Goal: Information Seeking & Learning: Find specific fact

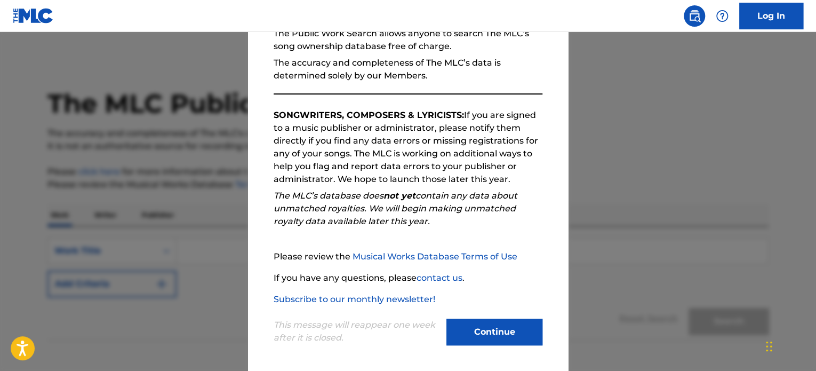
scroll to position [117, 0]
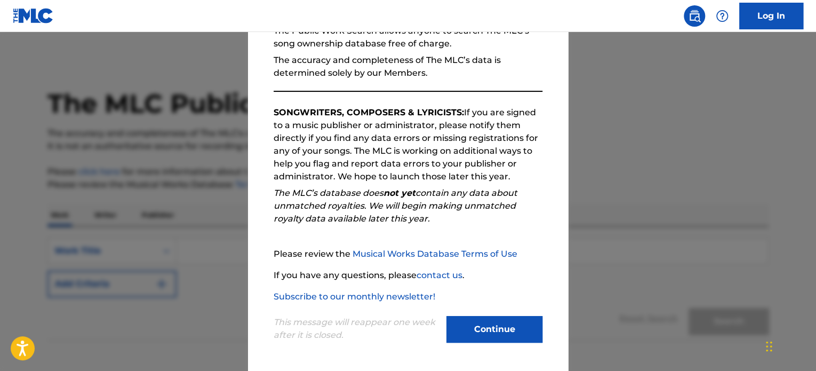
click at [489, 339] on button "Continue" at bounding box center [494, 329] width 96 height 27
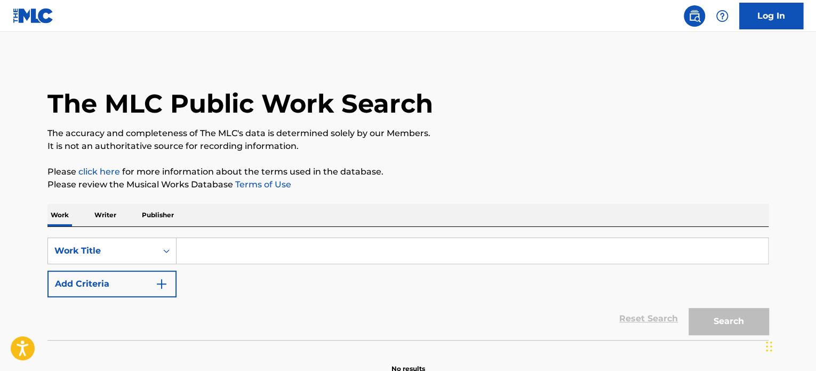
click at [363, 242] on input "Search Form" at bounding box center [473, 251] width 592 height 26
paste input "Necesito Decírtelo"
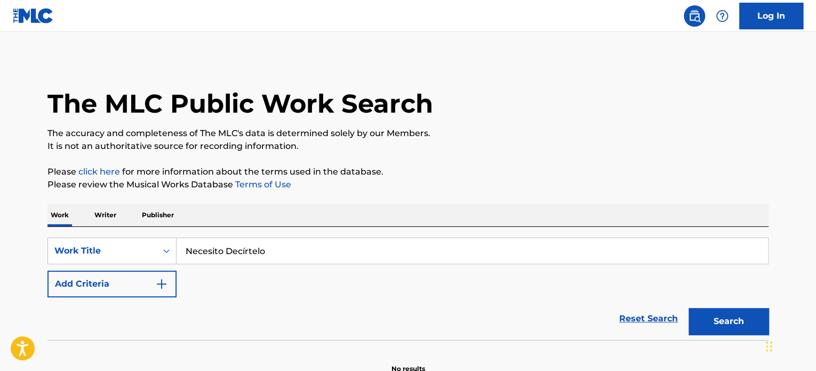
type input "Necesito Decírtelo"
click at [96, 288] on button "Add Criteria" at bounding box center [111, 283] width 129 height 27
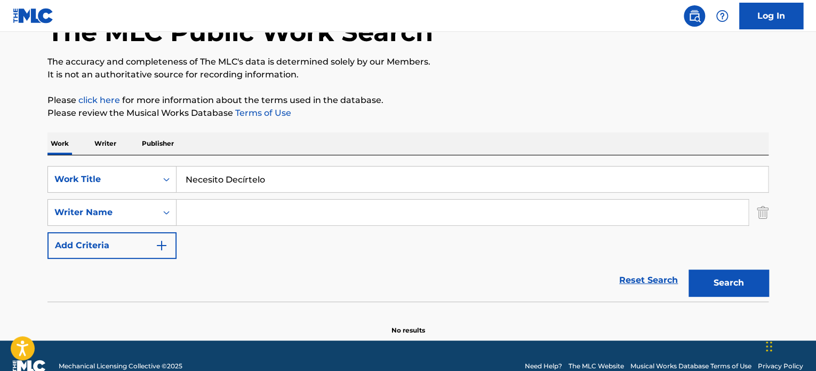
scroll to position [92, 0]
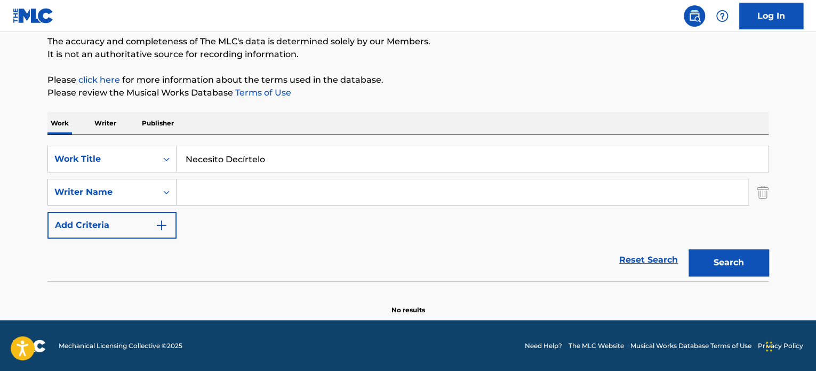
click at [711, 260] on button "Search" at bounding box center [729, 262] width 80 height 27
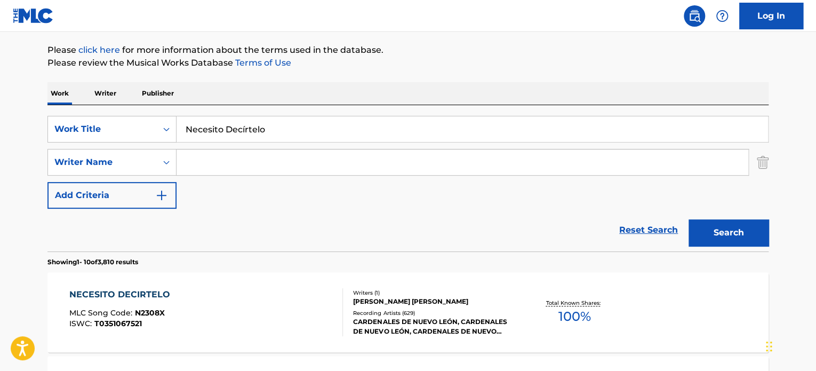
scroll to position [145, 0]
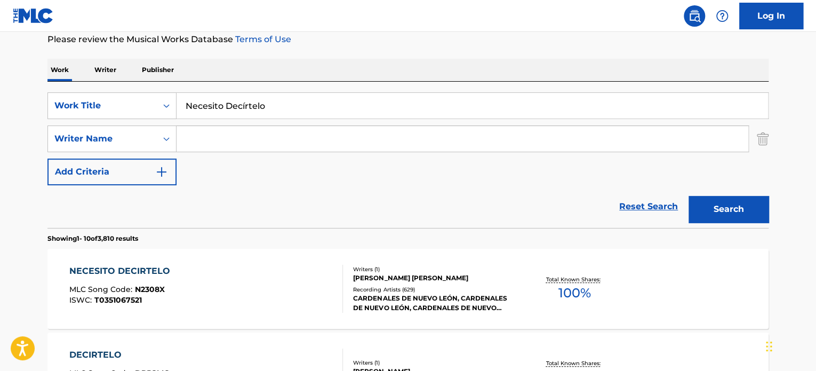
click at [269, 272] on div "NECESITO DECIRTELO MLC Song Code : N2308X ISWC : T0351067521" at bounding box center [206, 289] width 274 height 48
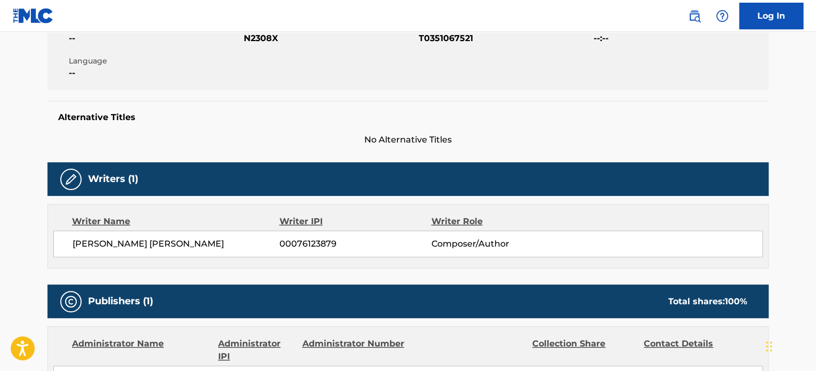
scroll to position [107, 0]
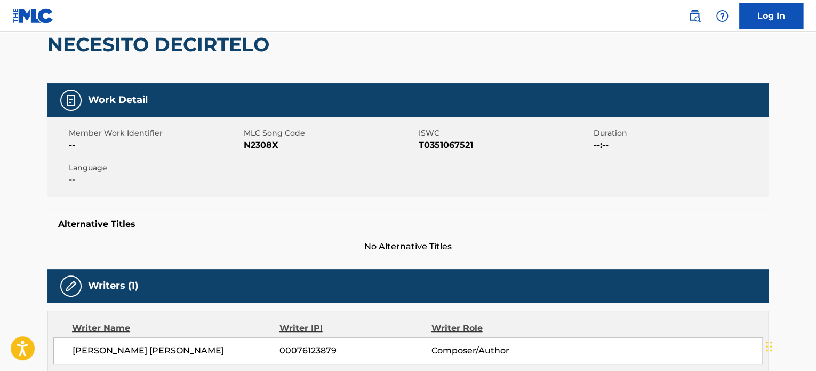
scroll to position [145, 0]
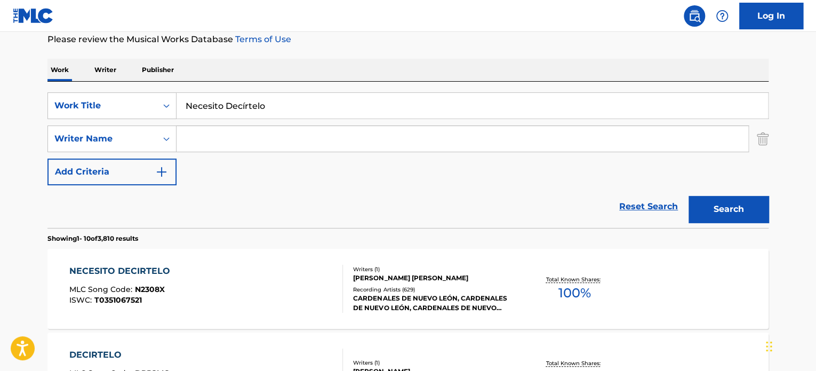
click at [316, 105] on input "Necesito Decírtelo" at bounding box center [473, 106] width 592 height 26
paste input "EL QUEMADOR"
click at [325, 109] on input "Necesito DecírteloEL QUEMADOR" at bounding box center [473, 106] width 592 height 26
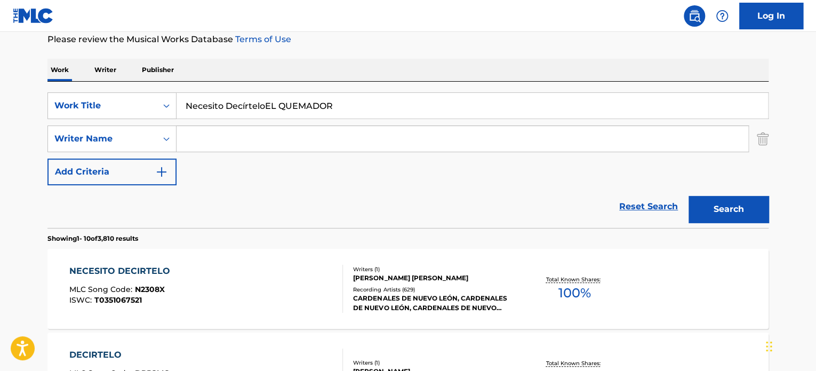
click at [325, 109] on input "Necesito DecírteloEL QUEMADOR" at bounding box center [473, 106] width 592 height 26
paste input "Search Form"
type input "EL QUEMADOR"
paste input "Norberto Quintanilla Iracheta"
click at [280, 138] on input "Norberto Quintanilla Iracheta" at bounding box center [463, 139] width 572 height 26
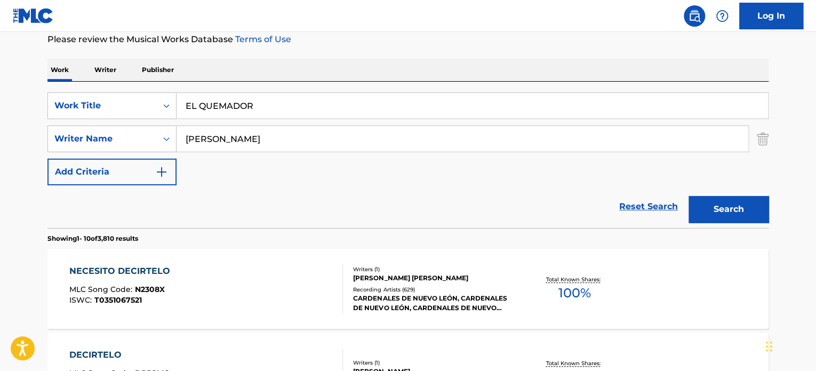
type input "Norberto Quintanilla Iracheta"
click at [716, 205] on button "Search" at bounding box center [729, 209] width 80 height 27
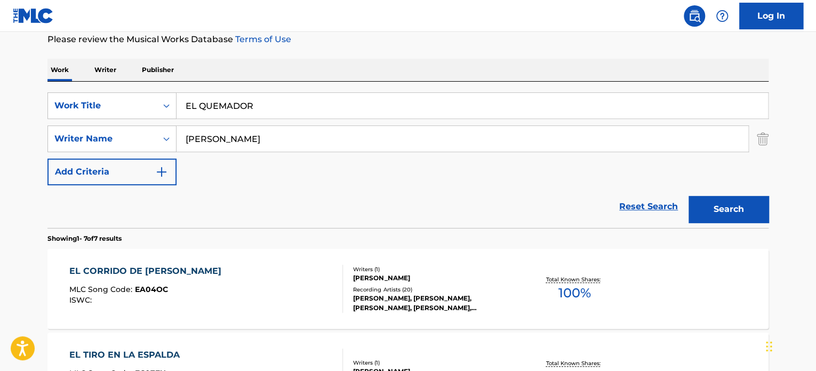
click at [516, 273] on div "Total Known Shares: 100 %" at bounding box center [574, 289] width 120 height 33
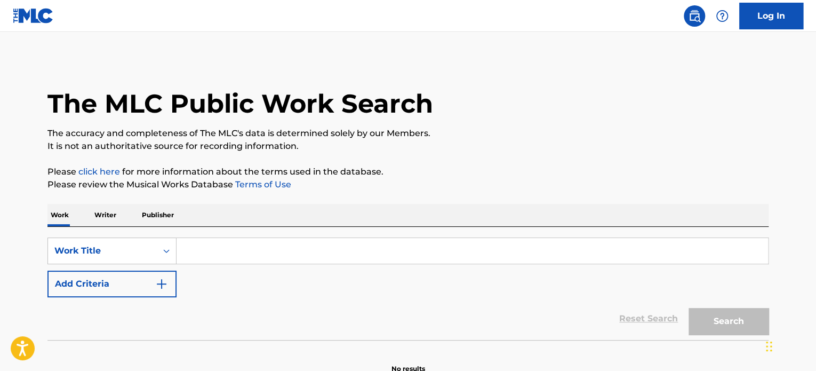
paste input "EL QUEMADOR"
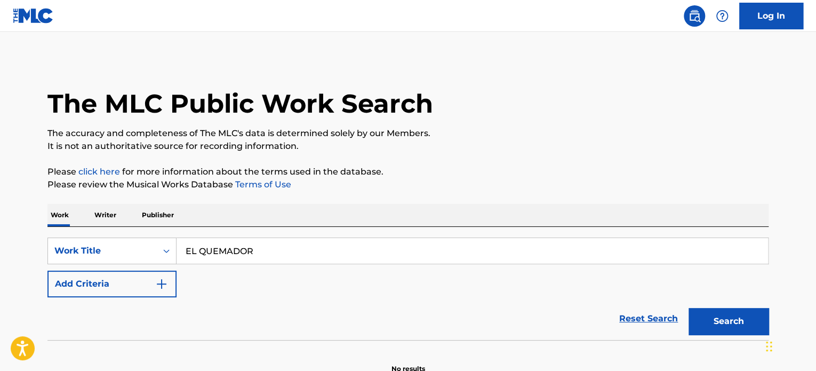
click at [253, 250] on input "EL QUEMADOR" at bounding box center [473, 251] width 592 height 26
type input "EL QUEMADOR"
click at [714, 314] on button "Search" at bounding box center [729, 321] width 80 height 27
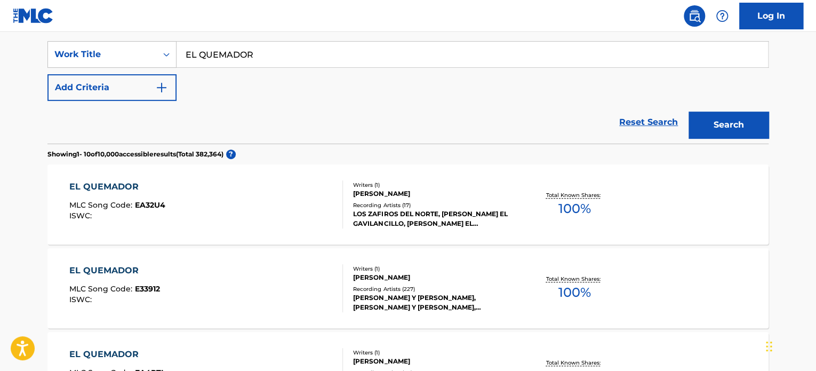
scroll to position [201, 0]
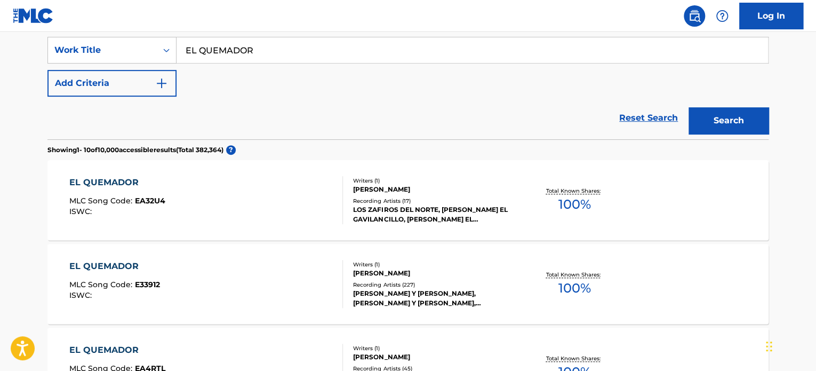
click at [119, 81] on button "Add Criteria" at bounding box center [111, 83] width 129 height 27
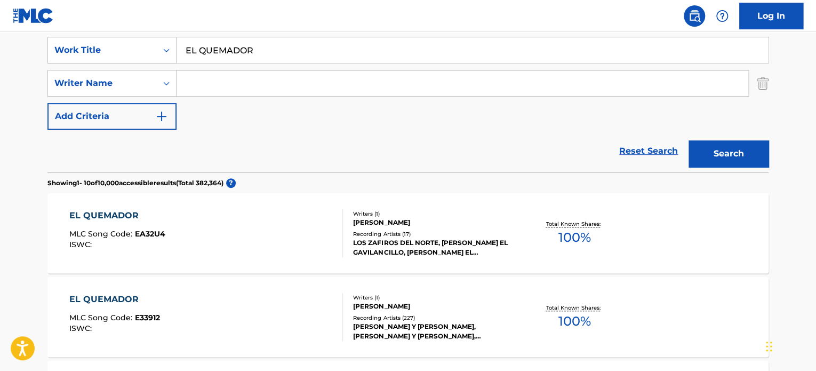
paste input "[PERSON_NAME]"
click at [218, 80] on input "[PERSON_NAME]" at bounding box center [463, 83] width 572 height 26
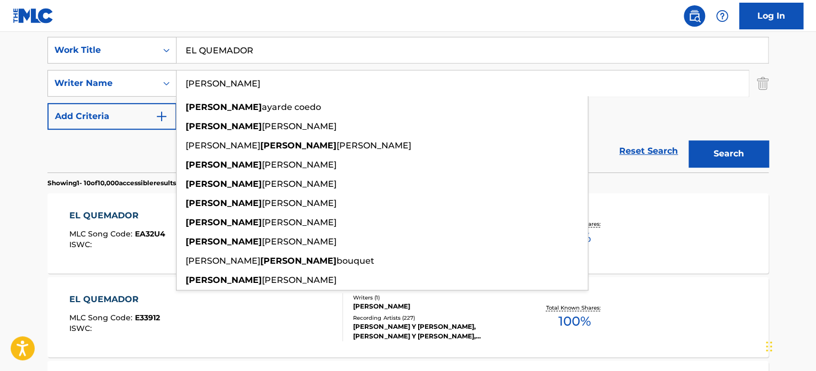
type input "[PERSON_NAME]"
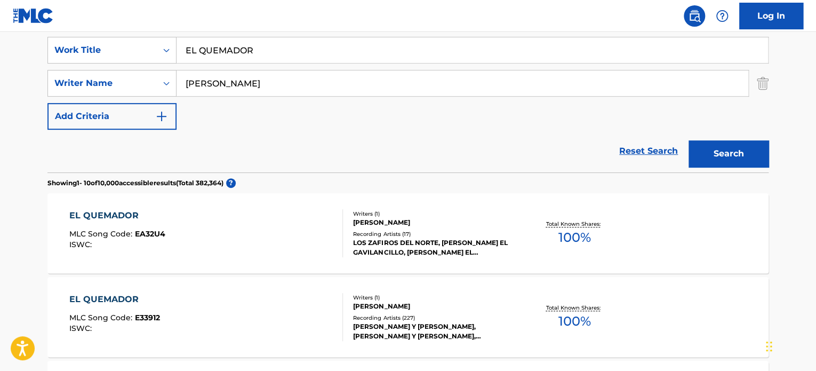
click at [751, 162] on button "Search" at bounding box center [729, 153] width 80 height 27
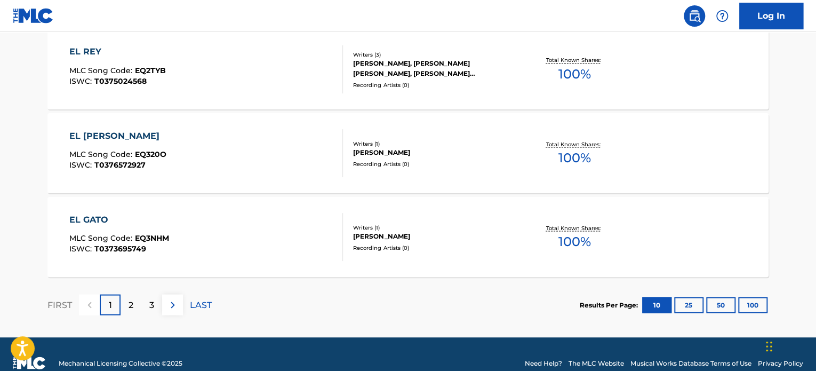
scroll to position [968, 0]
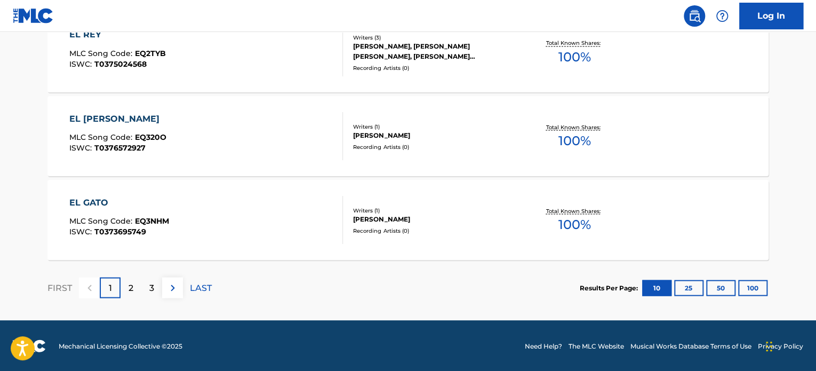
click at [132, 284] on p "2" at bounding box center [131, 287] width 5 height 13
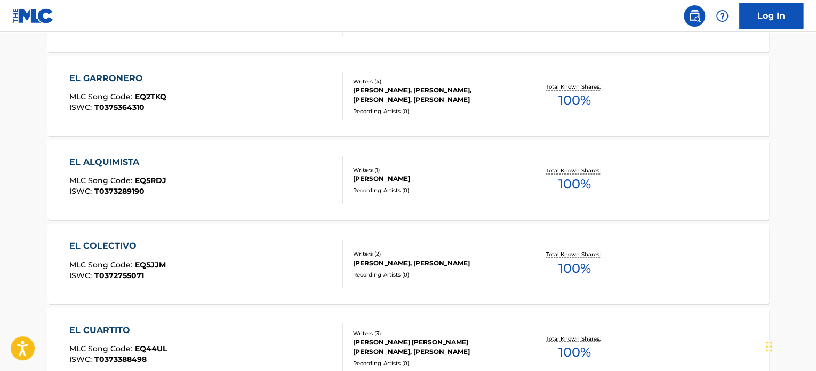
scroll to position [754, 0]
